Goal: Task Accomplishment & Management: Manage account settings

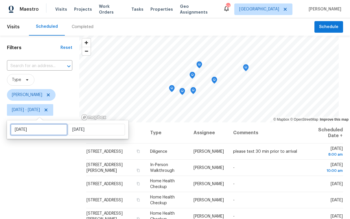
click at [39, 132] on input "Thu, Sep 18" at bounding box center [38, 130] width 57 height 12
select select "8"
select select "2025"
select select "9"
select select "2025"
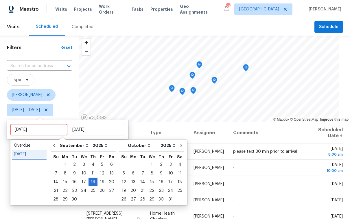
click at [25, 156] on div "Today" at bounding box center [29, 154] width 31 height 6
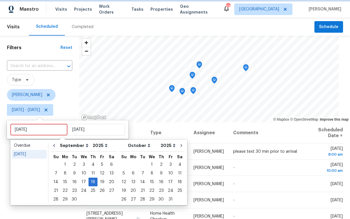
type input "[DATE]"
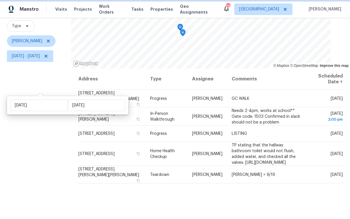
scroll to position [64, 0]
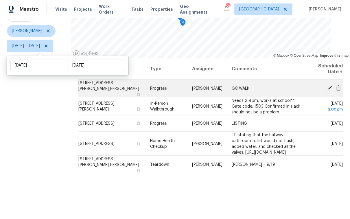
click at [327, 87] on icon at bounding box center [329, 88] width 5 height 5
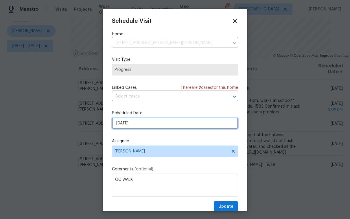
click at [178, 122] on input "9/17/2025" at bounding box center [175, 123] width 126 height 12
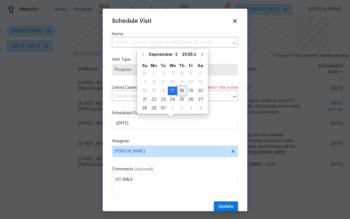
click at [182, 91] on div "18" at bounding box center [181, 91] width 9 height 8
type input "[DATE]"
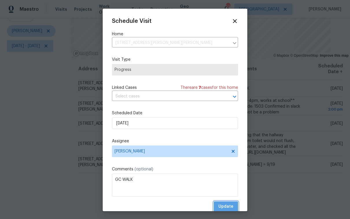
click at [220, 207] on span "Update" at bounding box center [225, 206] width 15 height 7
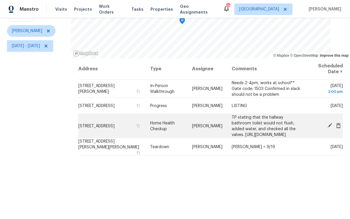
click at [327, 128] on icon at bounding box center [329, 125] width 5 height 5
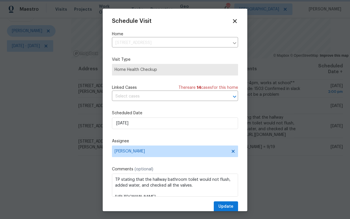
click at [41, 129] on div at bounding box center [175, 109] width 350 height 219
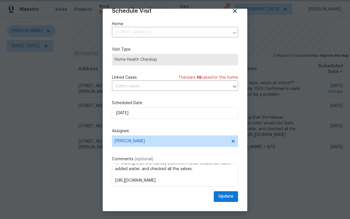
scroll to position [18, 0]
click at [178, 108] on input "9/17/2025" at bounding box center [175, 113] width 126 height 12
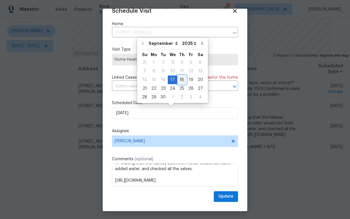
click at [180, 80] on div "18" at bounding box center [181, 80] width 9 height 8
type input "9/18/2025"
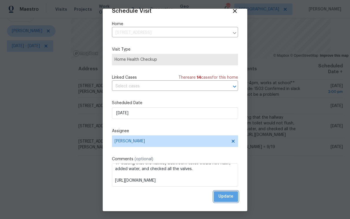
click at [221, 198] on span "Update" at bounding box center [225, 196] width 15 height 7
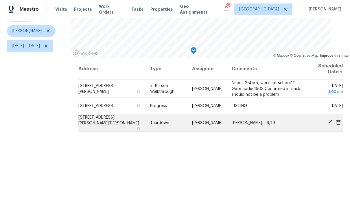
click at [327, 120] on icon at bounding box center [329, 122] width 5 height 5
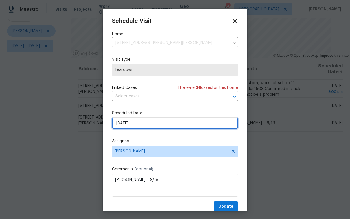
click at [161, 122] on input "9/17/2025" at bounding box center [175, 123] width 126 height 12
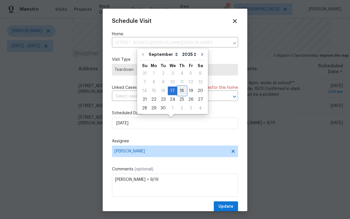
click at [181, 91] on div "18" at bounding box center [181, 91] width 9 height 8
type input "9/18/2025"
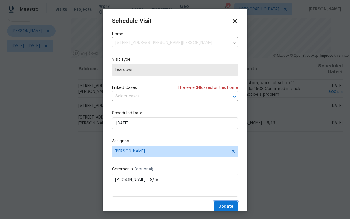
click at [221, 207] on span "Update" at bounding box center [225, 206] width 15 height 7
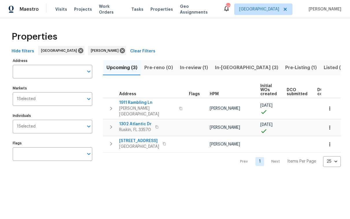
click at [285, 67] on span "Pre-Listing (1)" at bounding box center [301, 68] width 32 height 8
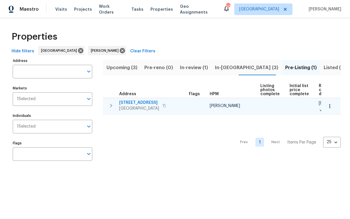
click at [151, 103] on span "[STREET_ADDRESS]" at bounding box center [139, 103] width 40 height 6
click at [140, 102] on span "705 Winterside Dr" at bounding box center [139, 103] width 40 height 6
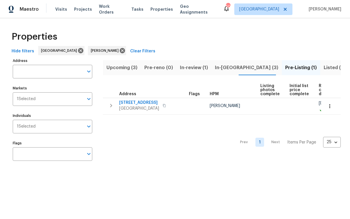
click at [189, 68] on span "In-review (1)" at bounding box center [194, 68] width 28 height 8
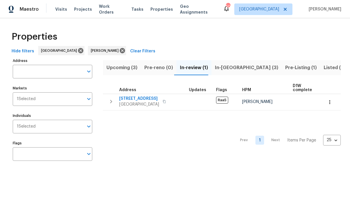
click at [224, 66] on span "In-reno (3)" at bounding box center [246, 68] width 63 height 8
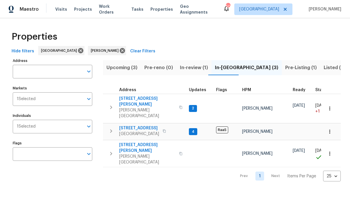
click at [194, 69] on span "In-review (1)" at bounding box center [194, 68] width 28 height 8
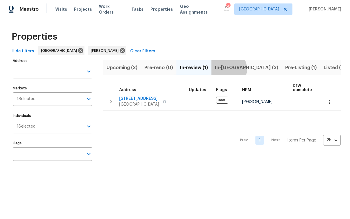
click at [225, 69] on span "In-reno (3)" at bounding box center [246, 68] width 63 height 8
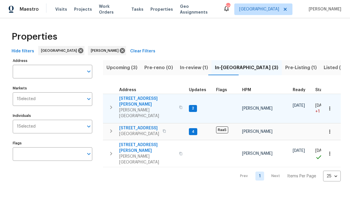
click at [140, 98] on span "1109 Bryan Rd" at bounding box center [147, 102] width 56 height 12
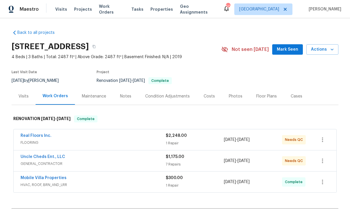
click at [231, 97] on div "Photos" at bounding box center [236, 96] width 14 height 6
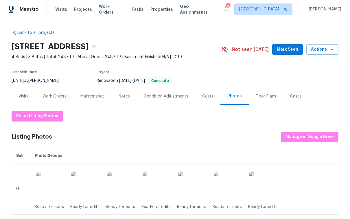
scroll to position [187, 0]
click at [292, 134] on span "Manage in Google Drive" at bounding box center [310, 136] width 48 height 7
click at [54, 97] on div "Work Orders" at bounding box center [55, 96] width 24 height 6
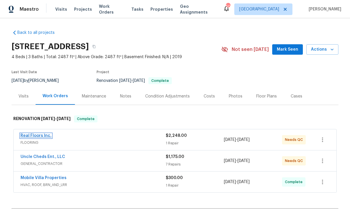
click at [39, 135] on link "Real Floors Inc." at bounding box center [36, 136] width 31 height 4
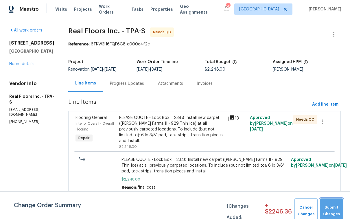
click at [337, 211] on span "Submit Changes" at bounding box center [331, 210] width 17 height 13
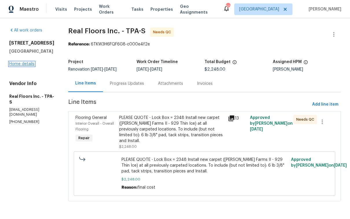
click at [31, 66] on link "Home details" at bounding box center [21, 64] width 25 height 4
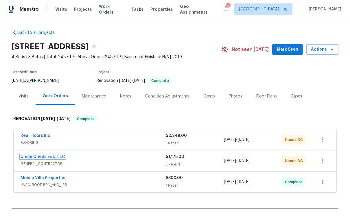
click at [56, 157] on link "Uncle Cheds Ent., LLC" at bounding box center [43, 157] width 45 height 4
click at [35, 137] on link "Real Floors Inc." at bounding box center [36, 136] width 31 height 4
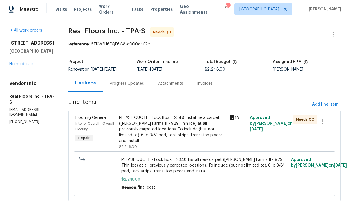
click at [177, 128] on div "PLEASE QUOTE - Lock Box = 2348 Install new carpet (Abshire Farms II - 929 Thin …" at bounding box center [172, 129] width 106 height 29
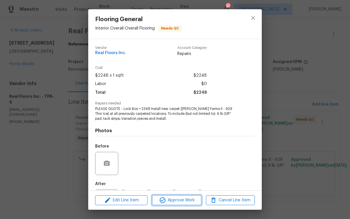
click at [177, 201] on span "Approve Work" at bounding box center [176, 200] width 45 height 7
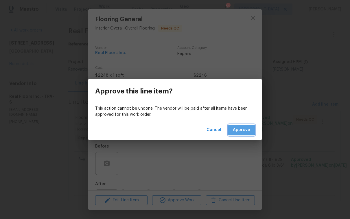
click at [241, 128] on span "Approve" at bounding box center [241, 129] width 17 height 7
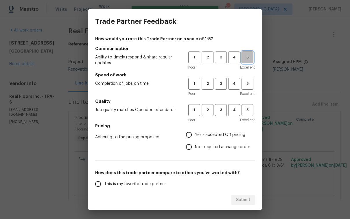
click at [248, 57] on span "5" at bounding box center [247, 57] width 11 height 7
click at [234, 84] on button "4" at bounding box center [234, 84] width 12 height 12
click at [246, 110] on span "5" at bounding box center [247, 110] width 11 height 7
click at [213, 137] on span "Yes - accepted OD pricing" at bounding box center [220, 135] width 50 height 6
click at [195, 137] on input "Yes - accepted OD pricing" at bounding box center [189, 135] width 12 height 12
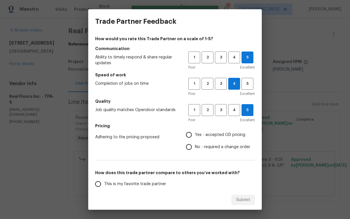
radio input "true"
drag, startPoint x: 153, startPoint y: 185, endPoint x: 164, endPoint y: 187, distance: 11.4
click at [153, 185] on span "This is my favorite trade partner" at bounding box center [135, 184] width 62 height 6
click at [104, 185] on input "This is my favorite trade partner" at bounding box center [98, 184] width 12 height 12
click at [254, 197] on button "Submit" at bounding box center [242, 200] width 23 height 11
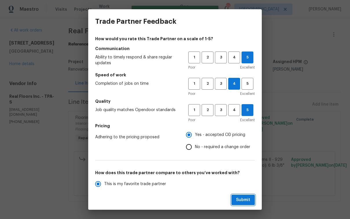
radio input "true"
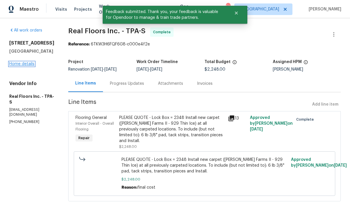
click at [29, 64] on link "Home details" at bounding box center [21, 64] width 25 height 4
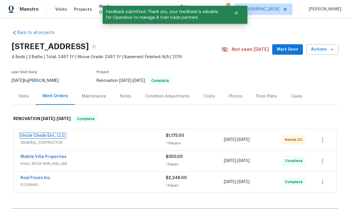
click at [56, 137] on link "Uncle Cheds Ent., LLC" at bounding box center [43, 136] width 45 height 4
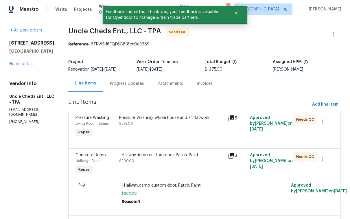
click at [178, 120] on div "Pressure Washing. whole house and all flatwork." at bounding box center [172, 118] width 106 height 6
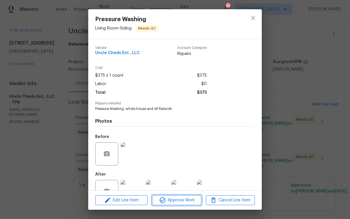
click at [173, 197] on span "Approve Work" at bounding box center [176, 200] width 45 height 7
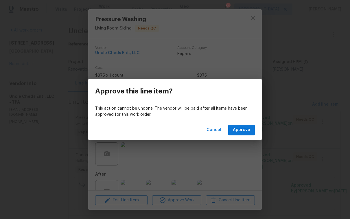
click at [242, 136] on div "Cancel Approve" at bounding box center [175, 130] width 174 height 20
click at [246, 127] on span "Approve" at bounding box center [241, 129] width 17 height 7
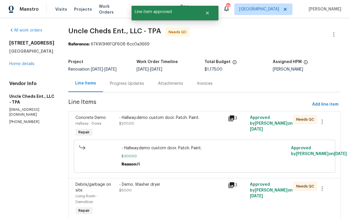
click at [161, 128] on div "- Hallway.demo custom door. Patch. Paint. $200.00" at bounding box center [171, 126] width 109 height 27
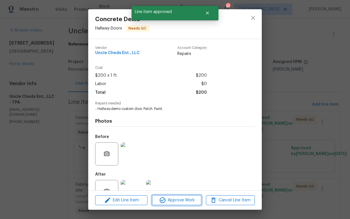
click at [178, 201] on span "Approve Work" at bounding box center [176, 200] width 45 height 7
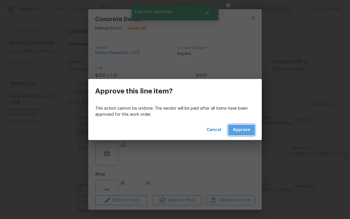
click at [242, 132] on span "Approve" at bounding box center [241, 129] width 17 height 7
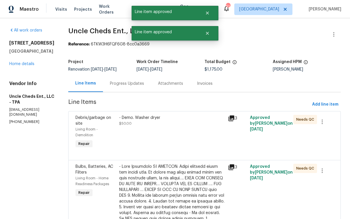
click at [151, 126] on div "- Demo. Washer dryer $50.00" at bounding box center [172, 121] width 106 height 12
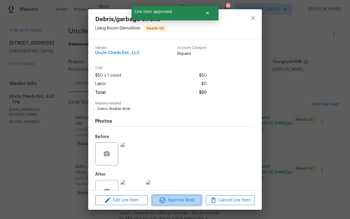
click at [185, 202] on span "Approve Work" at bounding box center [176, 200] width 45 height 7
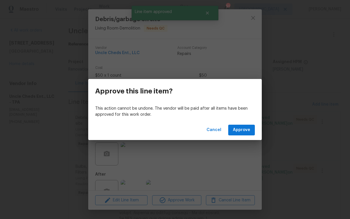
click at [243, 136] on div "Cancel Approve" at bounding box center [175, 130] width 174 height 20
click at [243, 132] on span "Approve" at bounding box center [241, 129] width 17 height 7
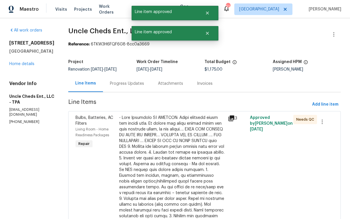
click at [160, 146] on div at bounding box center [172, 184] width 106 height 139
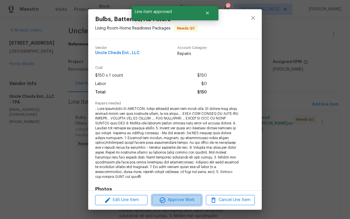
click at [187, 205] on button "Approve Work" at bounding box center [176, 200] width 49 height 10
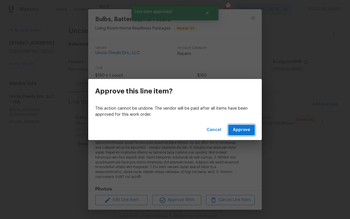
click at [240, 132] on span "Approve" at bounding box center [241, 129] width 17 height 7
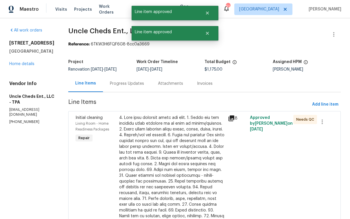
click at [165, 153] on div at bounding box center [172, 190] width 106 height 150
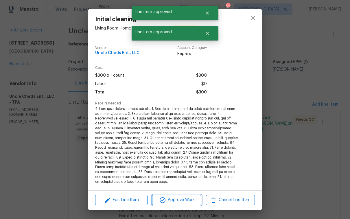
click at [189, 203] on span "Approve Work" at bounding box center [176, 199] width 45 height 7
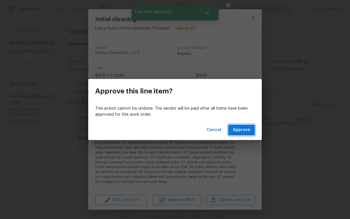
click at [238, 131] on span "Approve" at bounding box center [241, 129] width 17 height 7
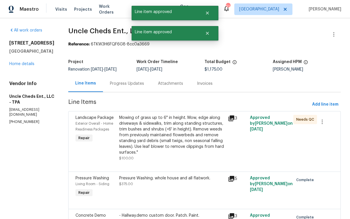
click at [165, 152] on div "Mowing of grass up to 6" in height. Mow, edge along driveways & sidewalks, trim…" at bounding box center [172, 135] width 106 height 40
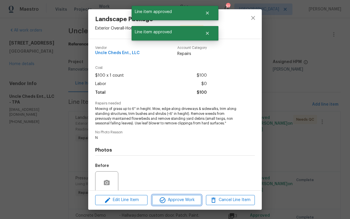
click at [183, 200] on span "Approve Work" at bounding box center [176, 199] width 45 height 7
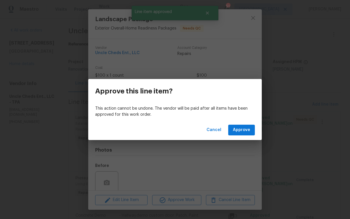
click at [246, 122] on div "Cancel Approve" at bounding box center [175, 130] width 174 height 20
click at [246, 128] on span "Approve" at bounding box center [241, 129] width 17 height 7
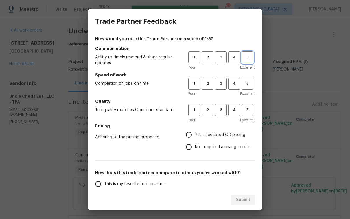
click at [247, 59] on span "5" at bounding box center [247, 57] width 11 height 7
click at [233, 82] on span "4" at bounding box center [234, 83] width 11 height 7
click at [244, 110] on span "5" at bounding box center [247, 110] width 11 height 7
click at [204, 135] on span "Yes - accepted OD pricing" at bounding box center [220, 135] width 50 height 6
click at [195, 135] on input "Yes - accepted OD pricing" at bounding box center [189, 135] width 12 height 12
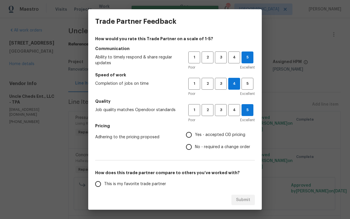
radio input "true"
drag, startPoint x: 104, startPoint y: 182, endPoint x: 111, endPoint y: 184, distance: 7.5
click at [104, 182] on span "This is my favorite trade partner" at bounding box center [135, 184] width 62 height 6
click at [104, 182] on input "This is my favorite trade partner" at bounding box center [98, 184] width 12 height 12
click at [243, 203] on span "Submit" at bounding box center [243, 199] width 14 height 7
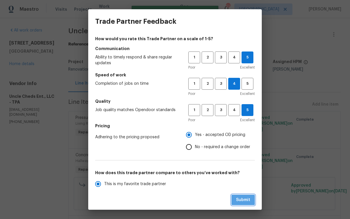
radio input "true"
radio input "false"
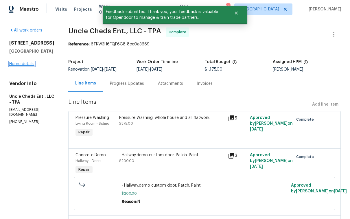
click at [30, 66] on link "Home details" at bounding box center [21, 64] width 25 height 4
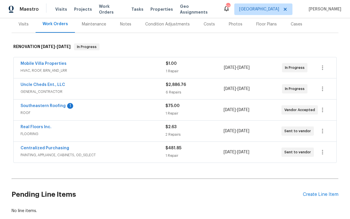
scroll to position [83, 0]
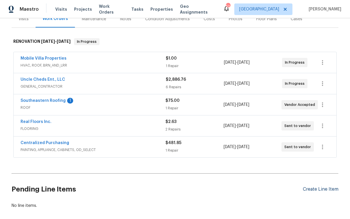
click at [330, 187] on div "Create Line Item" at bounding box center [321, 189] width 36 height 5
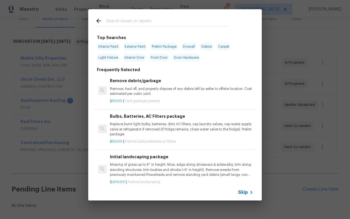
click at [129, 21] on input "text" at bounding box center [167, 21] width 123 height 9
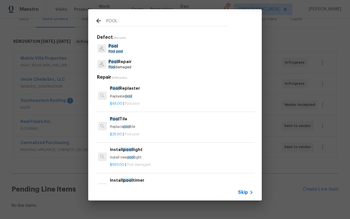
type input "POOL"
click at [109, 49] on p "Pool" at bounding box center [115, 46] width 14 height 6
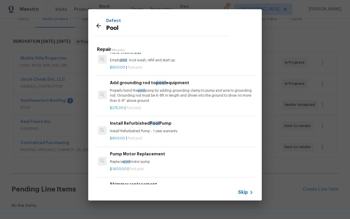
scroll to position [0, 0]
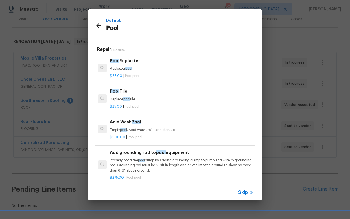
click at [98, 25] on icon at bounding box center [98, 25] width 7 height 7
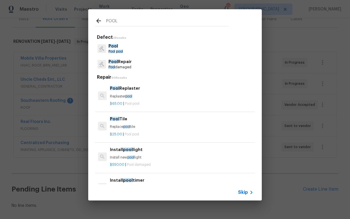
click at [120, 23] on input "POOL" at bounding box center [167, 21] width 123 height 9
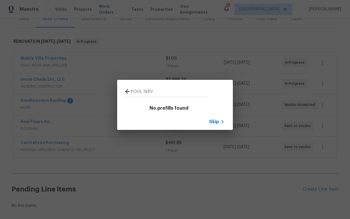
type input "POOL SERV"
click at [216, 124] on span "Skip" at bounding box center [214, 122] width 10 height 6
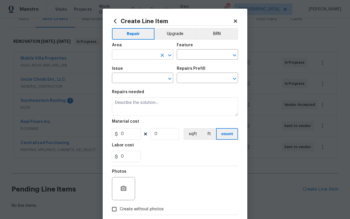
click at [142, 56] on input "text" at bounding box center [134, 55] width 45 height 9
click at [143, 67] on li "In-ground pool / Spa" at bounding box center [140, 68] width 61 height 10
type input "In-ground pool / Spa"
click at [190, 57] on input "text" at bounding box center [199, 55] width 45 height 9
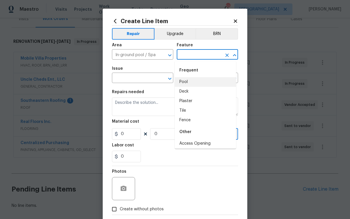
click at [187, 81] on li "Pool" at bounding box center [205, 82] width 61 height 10
type input "Pool"
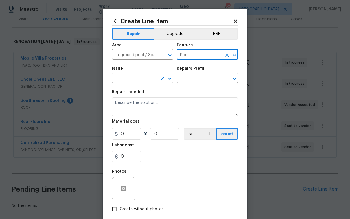
click at [124, 81] on input "text" at bounding box center [134, 78] width 45 height 9
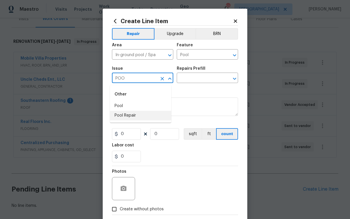
click at [129, 113] on li "Pool Repair" at bounding box center [140, 116] width 61 height 10
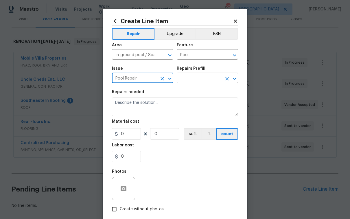
type input "Pool Repair"
click at [197, 76] on input "text" at bounding box center [199, 78] width 45 height 9
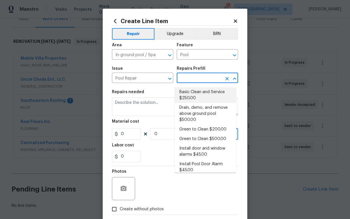
click at [201, 95] on li "Basic Clean and Service $250.00" at bounding box center [205, 95] width 61 height 16
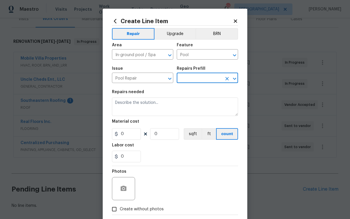
type input "Basic Clean and Service $250.00"
type textarea "basic clean and service, balance chems, repair minor leaks at equipment, etc"
type input "250"
type input "1"
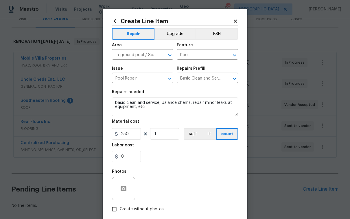
click at [133, 210] on span "Create without photos" at bounding box center [142, 209] width 44 height 6
click at [120, 210] on input "Create without photos" at bounding box center [114, 209] width 11 height 11
checkbox input "true"
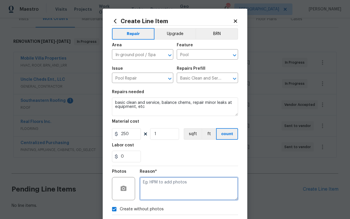
click at [174, 185] on textarea at bounding box center [189, 188] width 98 height 23
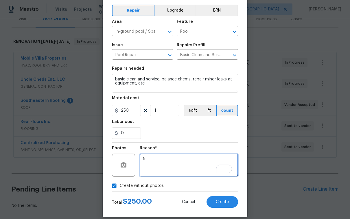
scroll to position [30, 0]
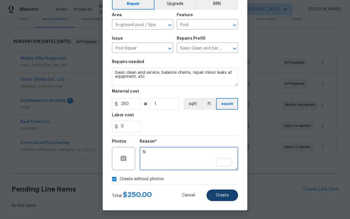
type textarea "N"
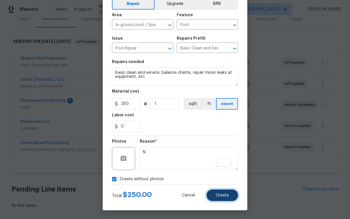
click at [224, 195] on span "Create" at bounding box center [222, 195] width 13 height 4
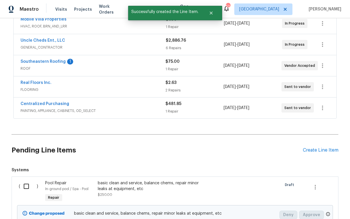
scroll to position [176, 0]
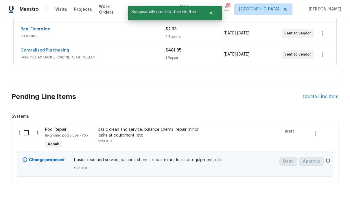
click at [26, 127] on input "checkbox" at bounding box center [28, 133] width 16 height 12
checkbox input "true"
click at [329, 202] on span "Create Work Order" at bounding box center [317, 204] width 38 height 7
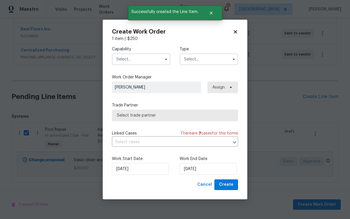
click at [137, 60] on input "text" at bounding box center [141, 60] width 58 height 12
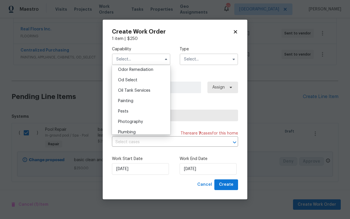
scroll to position [655, 0]
click at [129, 65] on div "Pool" at bounding box center [141, 59] width 56 height 10
type input "Pool"
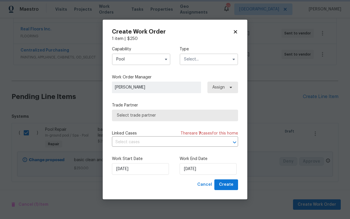
scroll to position [529, 0]
click at [192, 63] on input "text" at bounding box center [209, 60] width 58 height 12
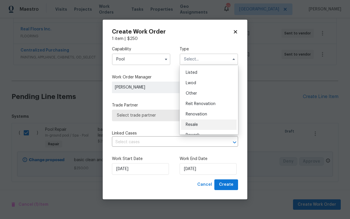
scroll to position [69, 0]
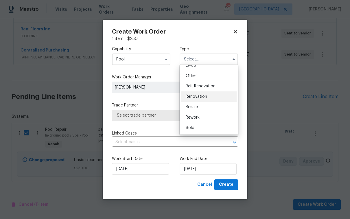
click at [198, 98] on span "Renovation" at bounding box center [196, 97] width 21 height 4
type input "Renovation"
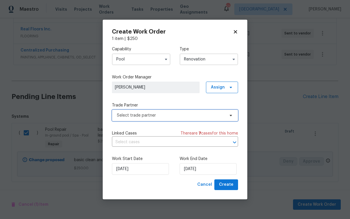
click at [194, 118] on span "Select trade partner" at bounding box center [175, 116] width 126 height 12
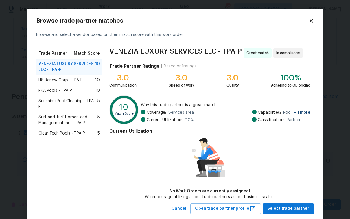
click at [65, 86] on div "PKA Pools - TPA-P 10" at bounding box center [69, 90] width 66 height 10
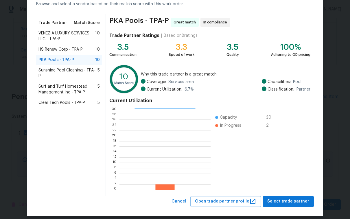
scroll to position [36, 0]
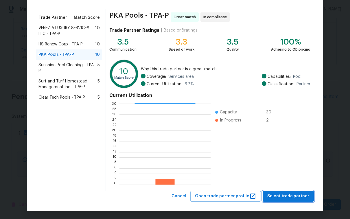
click at [283, 196] on span "Select trade partner" at bounding box center [288, 196] width 42 height 7
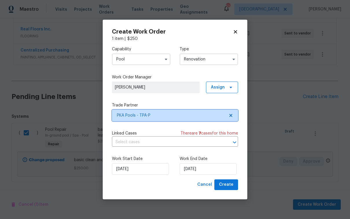
scroll to position [0, 0]
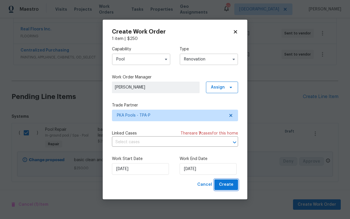
click at [236, 186] on button "Create" at bounding box center [226, 184] width 24 height 11
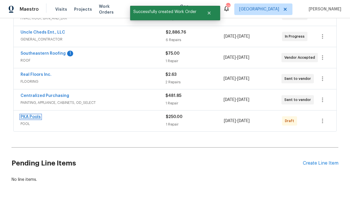
click at [36, 115] on link "PKA Pools" at bounding box center [31, 117] width 20 height 4
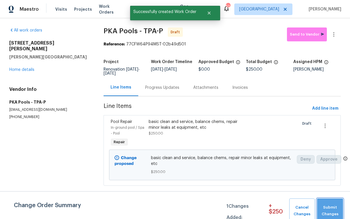
click at [330, 216] on span "Submit Changes" at bounding box center [330, 210] width 20 height 13
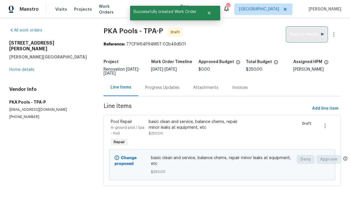
click at [305, 34] on span "Send to Vendor" at bounding box center [307, 34] width 34 height 7
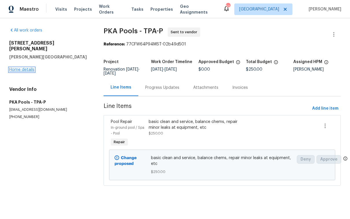
click at [24, 68] on link "Home details" at bounding box center [21, 70] width 25 height 4
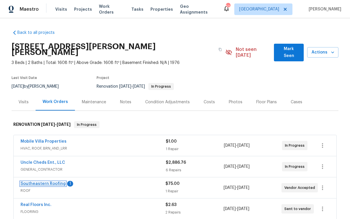
click at [47, 182] on link "Southeastern Roofing" at bounding box center [43, 184] width 45 height 4
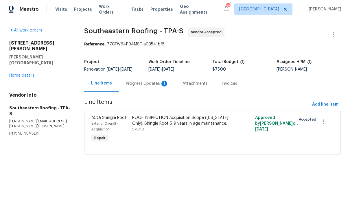
click at [142, 86] on div "Progress Updates 1" at bounding box center [147, 84] width 43 height 6
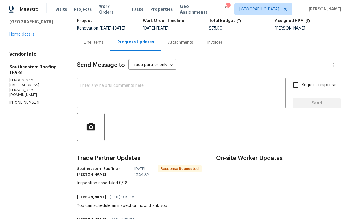
scroll to position [57, 0]
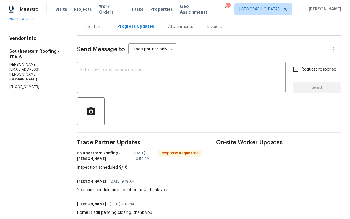
drag, startPoint x: 127, startPoint y: 168, endPoint x: 62, endPoint y: 171, distance: 65.1
click at [68, 171] on div "All work orders 1109 Bryan Rd Brandon, FL 33511 Home details Vendor Info Southe…" at bounding box center [175, 117] width 350 height 310
drag, startPoint x: 128, startPoint y: 167, endPoint x: 69, endPoint y: 167, distance: 59.0
click at [70, 166] on div "All work orders 1109 Bryan Rd Brandon, FL 33511 Home details Vendor Info Southe…" at bounding box center [175, 117] width 350 height 310
copy div "Inspection scheduled 9/18"
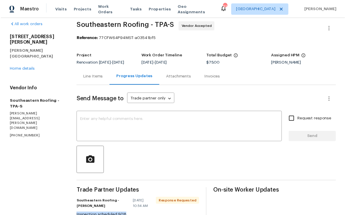
scroll to position [0, 0]
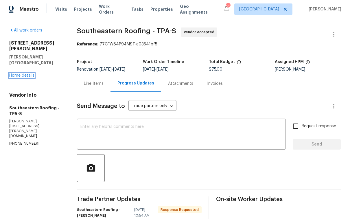
click at [17, 73] on link "Home details" at bounding box center [21, 75] width 25 height 4
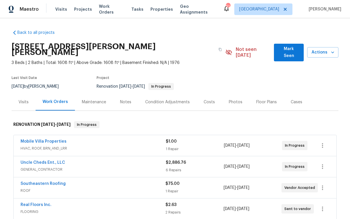
click at [124, 99] on div "Notes" at bounding box center [125, 102] width 11 height 6
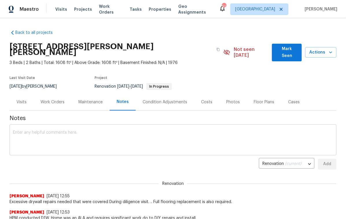
click at [121, 135] on textarea at bounding box center [173, 140] width 320 height 20
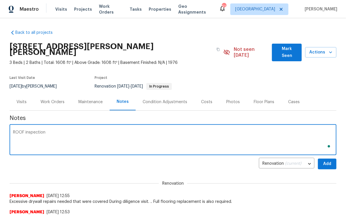
paste textarea "Inspection scheduled 9/18"
drag, startPoint x: 43, startPoint y: 126, endPoint x: 25, endPoint y: 126, distance: 18.5
click at [25, 130] on textarea "ROOF inspection Inspection scheduled 9/18" at bounding box center [173, 140] width 320 height 20
type textarea "ROOF Inspection scheduled 9/18"
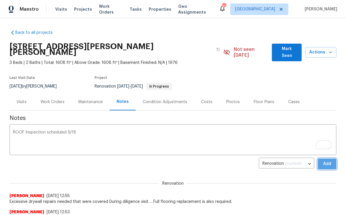
click at [327, 161] on span "Add" at bounding box center [327, 164] width 9 height 7
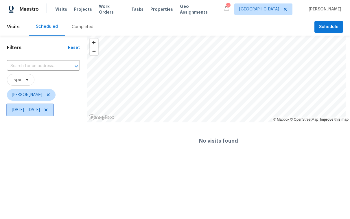
click at [37, 107] on span "Wed, Sep 17 - Wed, Sep 17" at bounding box center [30, 110] width 46 height 12
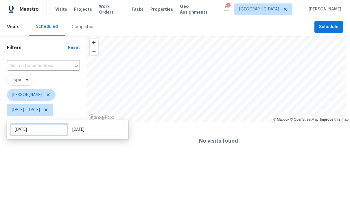
click at [37, 127] on input "Wed, Sep 17" at bounding box center [38, 130] width 57 height 12
select select "8"
select select "2025"
select select "9"
select select "2025"
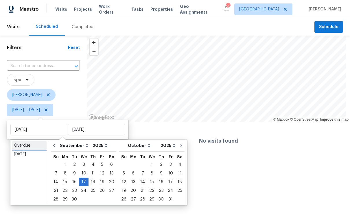
click at [32, 146] on div "Overdue" at bounding box center [29, 146] width 31 height 6
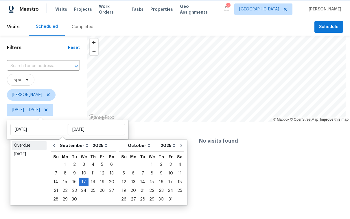
type input "Mon, Aug 18"
type input "Tue, Sep 16"
select select "7"
select select "8"
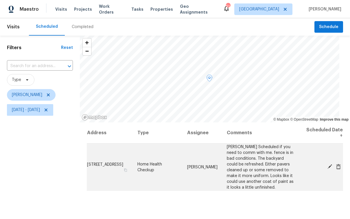
click at [327, 166] on icon at bounding box center [329, 166] width 5 height 5
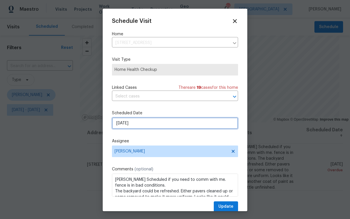
click at [150, 121] on input "[DATE]" at bounding box center [175, 123] width 126 height 12
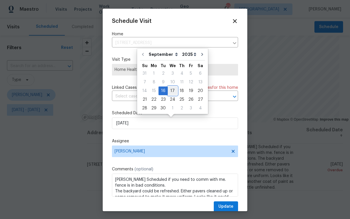
click at [173, 89] on div "17" at bounding box center [173, 91] width 10 height 8
type input "[DATE]"
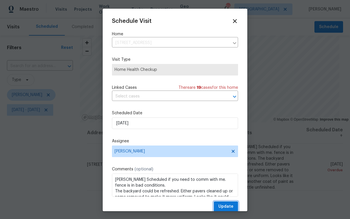
click at [222, 205] on span "Update" at bounding box center [225, 206] width 15 height 7
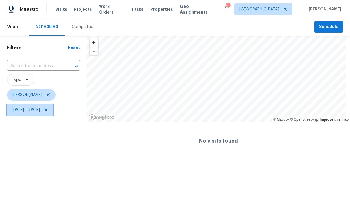
click at [38, 109] on span "Mon, Aug 18 - Tue, Sep 16" at bounding box center [26, 110] width 28 height 6
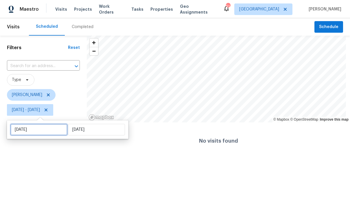
click at [43, 130] on input "Mon, Aug 18" at bounding box center [38, 130] width 57 height 12
select select "7"
select select "2025"
select select "8"
select select "2025"
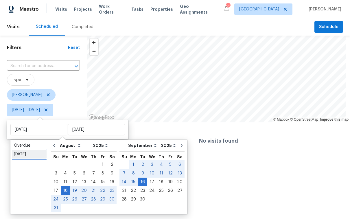
click at [27, 153] on div "Today" at bounding box center [29, 154] width 31 height 6
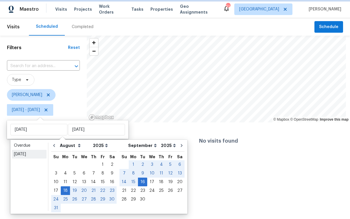
type input "Wed, Sep 17"
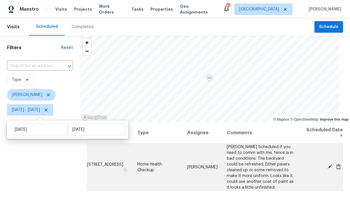
click at [327, 166] on icon at bounding box center [329, 166] width 5 height 5
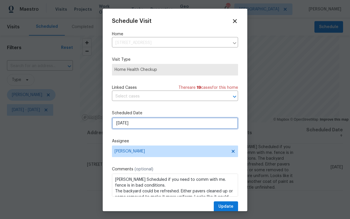
click at [133, 126] on input "9/17/2025" at bounding box center [175, 123] width 126 height 12
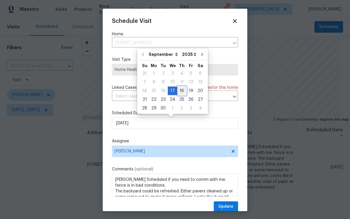
click at [181, 93] on div "18" at bounding box center [181, 91] width 9 height 8
type input "[DATE]"
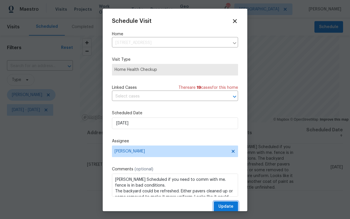
click at [218, 205] on span "Update" at bounding box center [225, 206] width 15 height 7
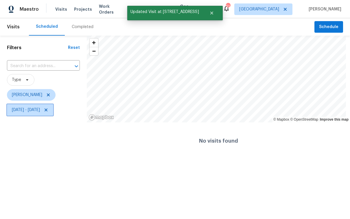
click at [39, 113] on span "[DATE] - [DATE]" at bounding box center [26, 110] width 28 height 6
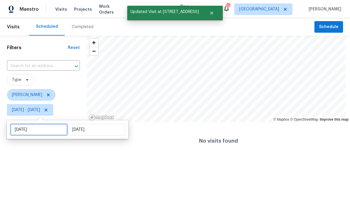
select select "8"
select select "2025"
select select "9"
select select "2025"
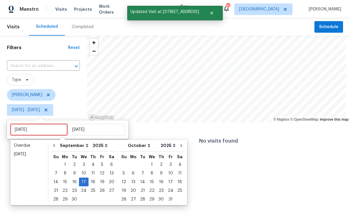
click at [40, 132] on input "[DATE]" at bounding box center [38, 130] width 57 height 12
click at [22, 153] on div "[DATE]" at bounding box center [29, 154] width 31 height 6
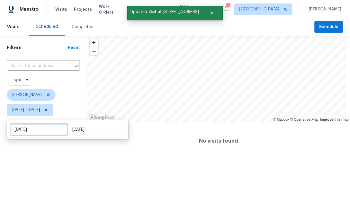
click at [26, 133] on input "[DATE]" at bounding box center [38, 130] width 57 height 12
select select "8"
select select "2025"
select select "9"
select select "2025"
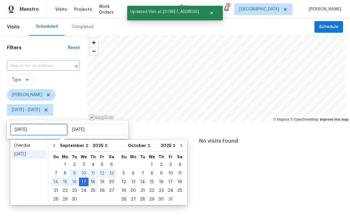
type input "[DATE]"
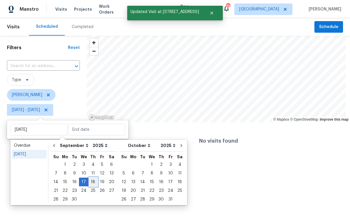
click at [93, 181] on div "18" at bounding box center [93, 182] width 9 height 8
type input "[DATE]"
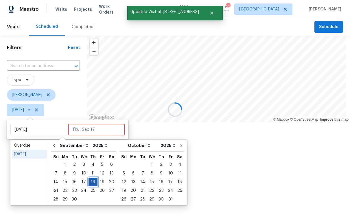
click at [93, 181] on div "18" at bounding box center [93, 182] width 9 height 8
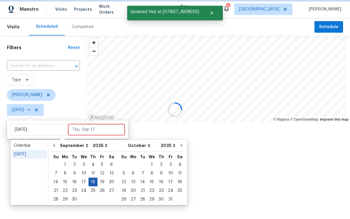
type input "[DATE]"
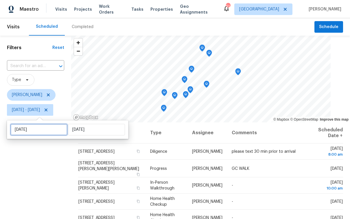
click at [30, 132] on input "[DATE]" at bounding box center [38, 130] width 57 height 12
select select "8"
select select "2025"
select select "9"
select select "2025"
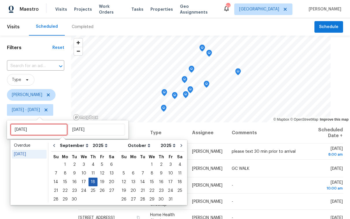
type input "[DATE]"
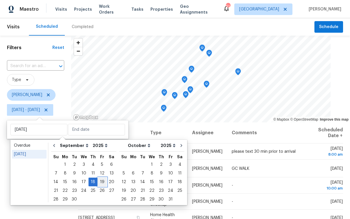
click at [100, 183] on div "19" at bounding box center [101, 182] width 9 height 8
type input "[DATE]"
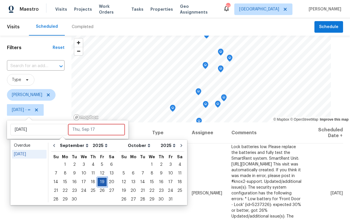
click at [100, 182] on div "19" at bounding box center [101, 182] width 9 height 8
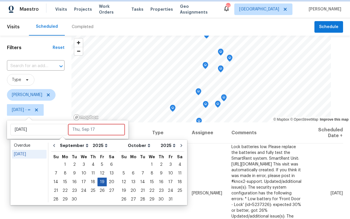
type input "[DATE]"
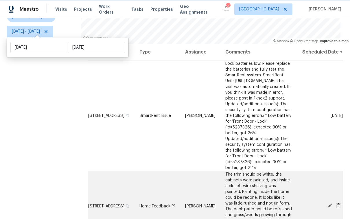
scroll to position [82, 0]
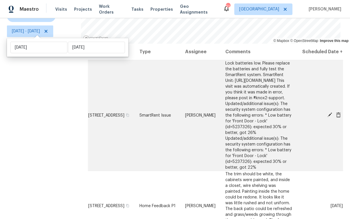
click at [327, 113] on icon at bounding box center [329, 115] width 5 height 5
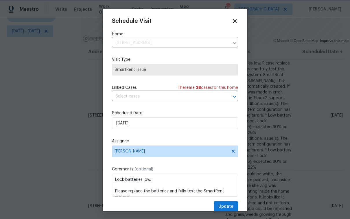
click at [27, 125] on div at bounding box center [175, 109] width 350 height 219
click at [233, 20] on icon at bounding box center [235, 21] width 4 height 4
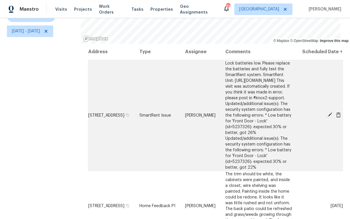
click at [327, 113] on icon at bounding box center [329, 115] width 5 height 5
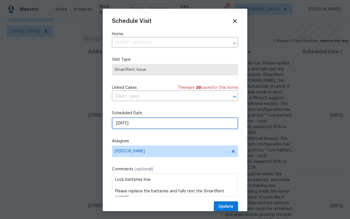
click at [137, 124] on input "[DATE]" at bounding box center [175, 123] width 126 height 12
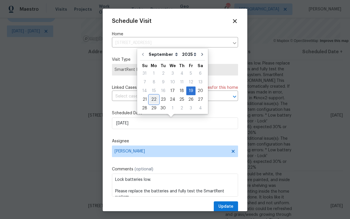
click at [153, 100] on div "22" at bounding box center [153, 99] width 9 height 8
type input "9/22/2025"
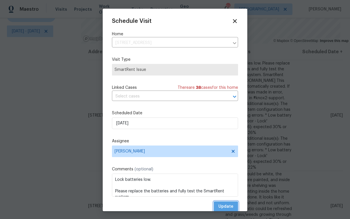
click at [222, 207] on span "Update" at bounding box center [225, 206] width 15 height 7
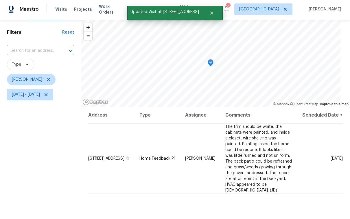
scroll to position [18, 0]
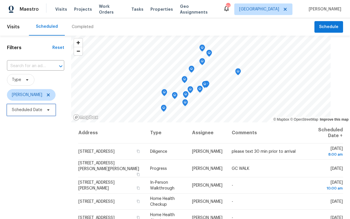
click at [32, 112] on span "Scheduled Date" at bounding box center [27, 110] width 30 height 6
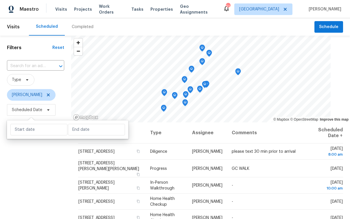
click at [32, 135] on div at bounding box center [67, 129] width 121 height 19
drag, startPoint x: 34, startPoint y: 134, endPoint x: 36, endPoint y: 137, distance: 3.7
click at [34, 133] on input "text" at bounding box center [38, 130] width 57 height 12
select select "8"
select select "2025"
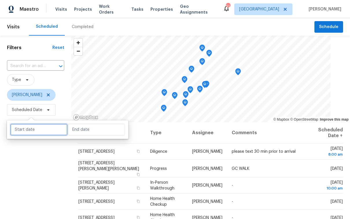
select select "9"
select select "2025"
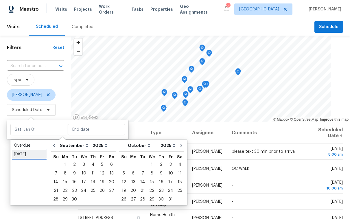
click at [32, 155] on div "Today" at bounding box center [29, 154] width 31 height 6
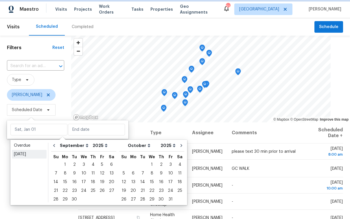
type input "Wed, Sep 17"
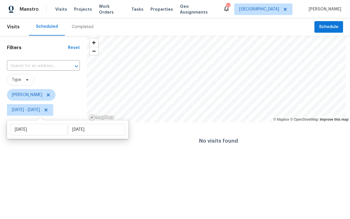
click at [38, 120] on icon at bounding box center [41, 118] width 8 height 3
click at [38, 126] on input "Wed, Sep 17" at bounding box center [38, 130] width 57 height 12
select select "8"
select select "2025"
select select "9"
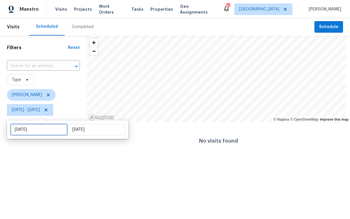
select select "2025"
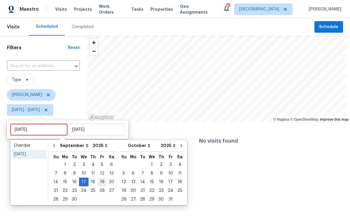
type input "Sat, Sep 20"
type input "Thu, Sep 11"
type input "Wed, Sep 17"
type input "Thu, Sep 18"
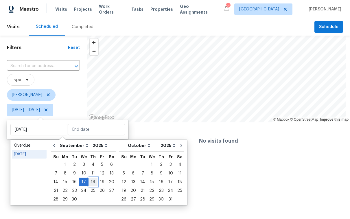
click at [92, 182] on div "18" at bounding box center [93, 182] width 9 height 8
type input "Thu, Sep 18"
type input "Wed, Sep 17"
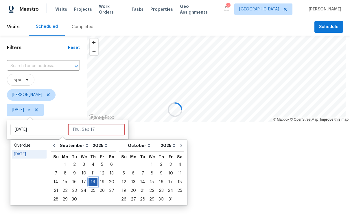
click at [91, 182] on div "18" at bounding box center [93, 182] width 9 height 8
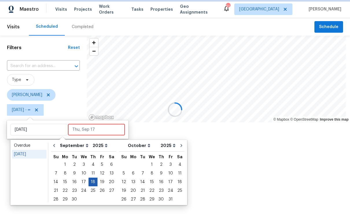
type input "Thu, Sep 18"
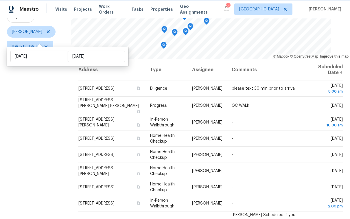
scroll to position [78, 0]
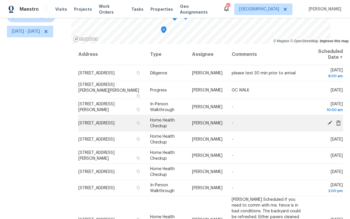
click at [327, 123] on icon at bounding box center [329, 122] width 5 height 5
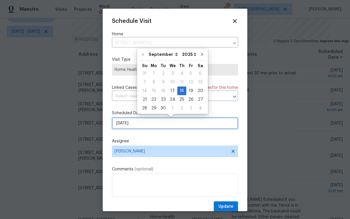
click at [136, 126] on input "9/18/2025" at bounding box center [175, 123] width 126 height 12
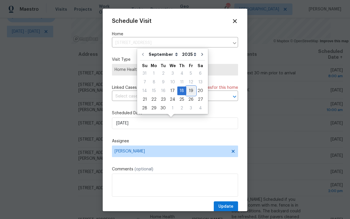
click at [190, 90] on div "19" at bounding box center [190, 91] width 9 height 8
type input "9/19/2025"
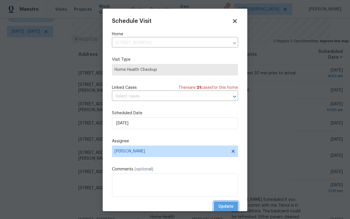
click at [221, 207] on span "Update" at bounding box center [225, 206] width 15 height 7
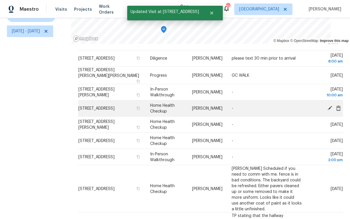
scroll to position [53, 0]
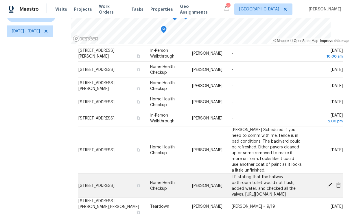
click at [327, 183] on icon at bounding box center [329, 185] width 5 height 5
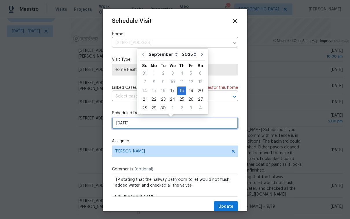
click at [121, 126] on input "9/18/2025" at bounding box center [175, 123] width 126 height 12
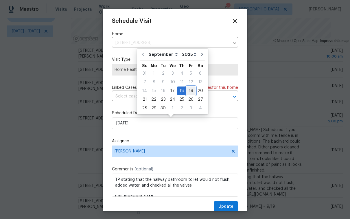
click at [191, 93] on div "19" at bounding box center [190, 91] width 9 height 8
type input "9/19/2025"
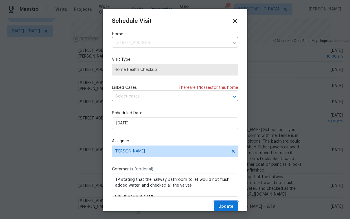
click at [222, 205] on span "Update" at bounding box center [225, 206] width 15 height 7
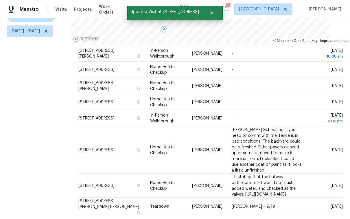
scroll to position [27, 0]
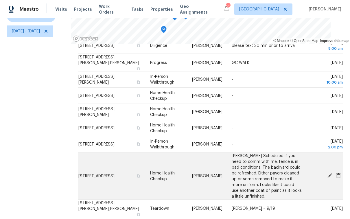
click at [327, 173] on icon at bounding box center [329, 175] width 5 height 5
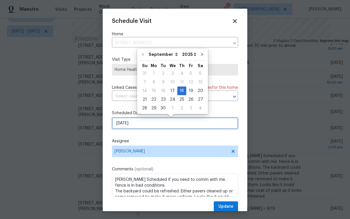
click at [129, 126] on input "9/18/2025" at bounding box center [175, 123] width 126 height 12
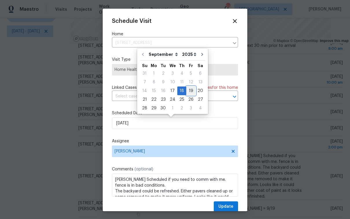
click at [188, 91] on div "19" at bounding box center [190, 91] width 9 height 8
type input "9/19/2025"
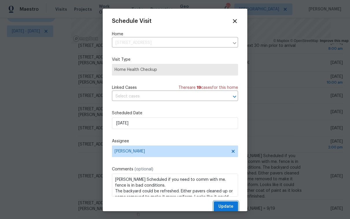
click at [222, 207] on span "Update" at bounding box center [225, 206] width 15 height 7
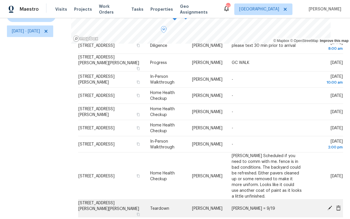
scroll to position [0, 0]
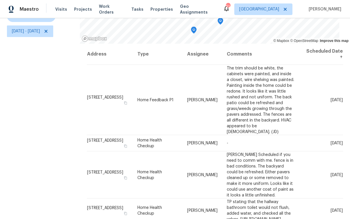
scroll to position [82, 0]
